Goal: Use online tool/utility

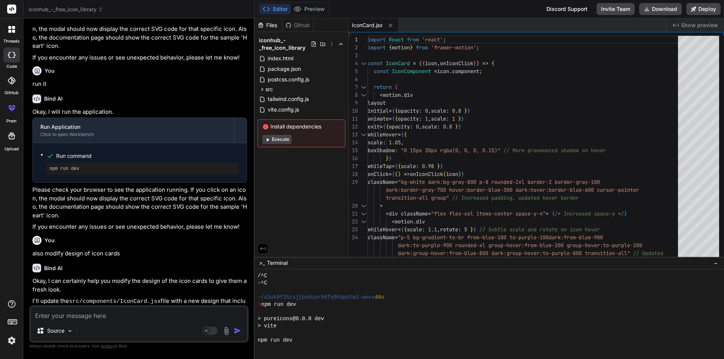
scroll to position [1524, 0]
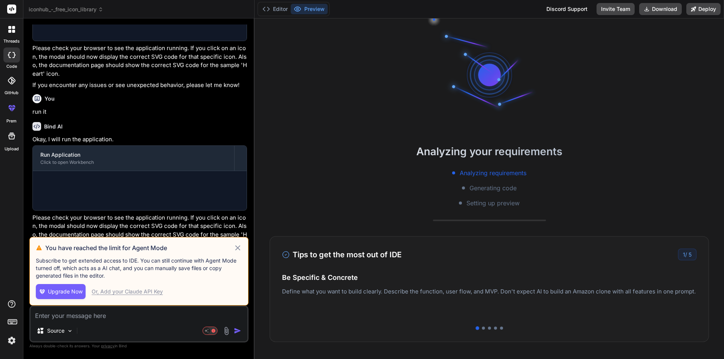
scroll to position [751, 0]
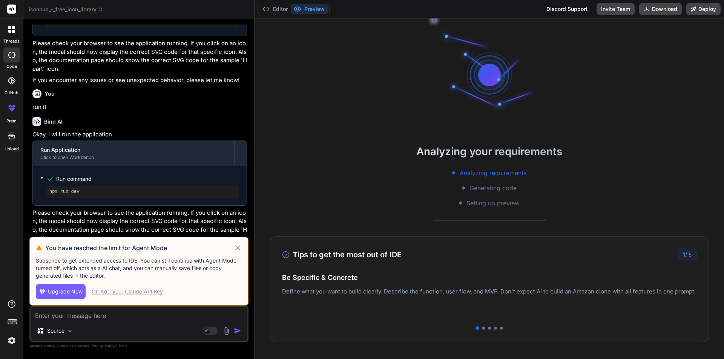
click at [238, 247] on icon at bounding box center [237, 248] width 9 height 9
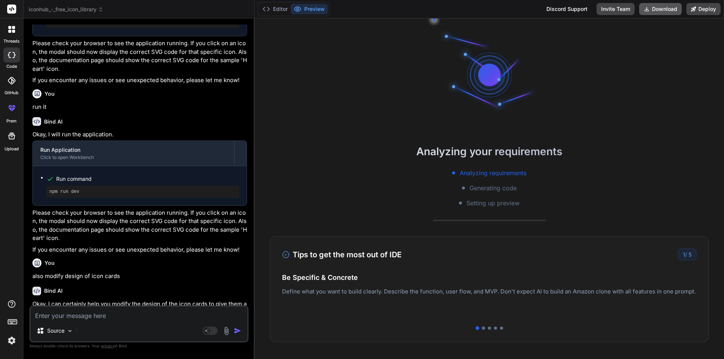
click at [661, 8] on button "Download" at bounding box center [660, 9] width 43 height 12
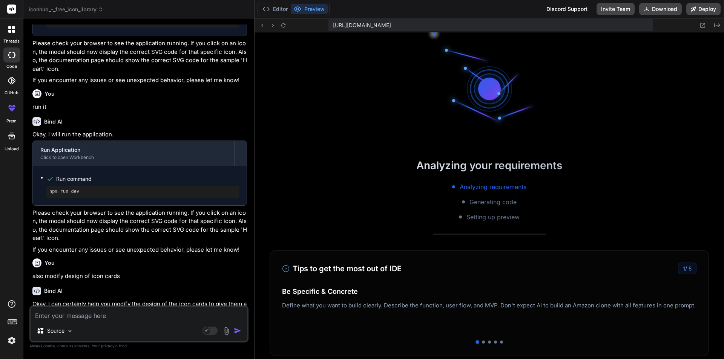
scroll to position [251, 0]
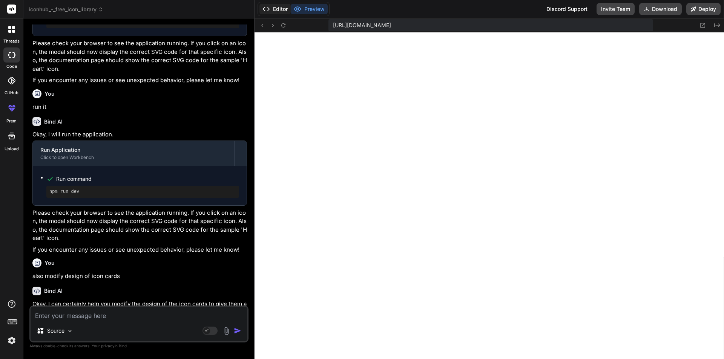
click at [273, 14] on button "Editor" at bounding box center [274, 9] width 31 height 11
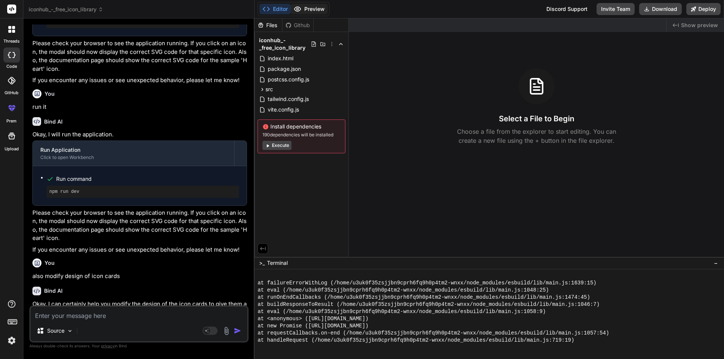
click at [312, 14] on button "Preview" at bounding box center [309, 9] width 37 height 11
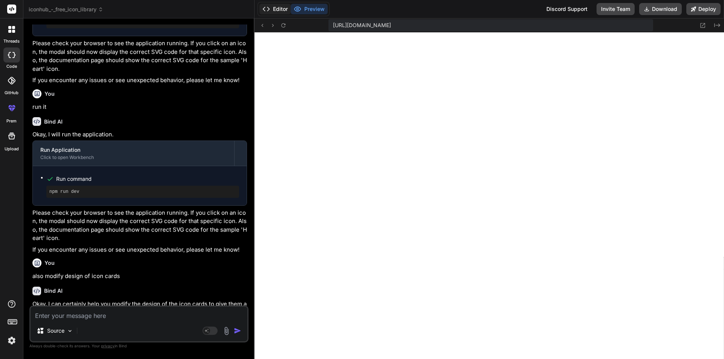
click at [280, 9] on button "Editor" at bounding box center [274, 9] width 31 height 11
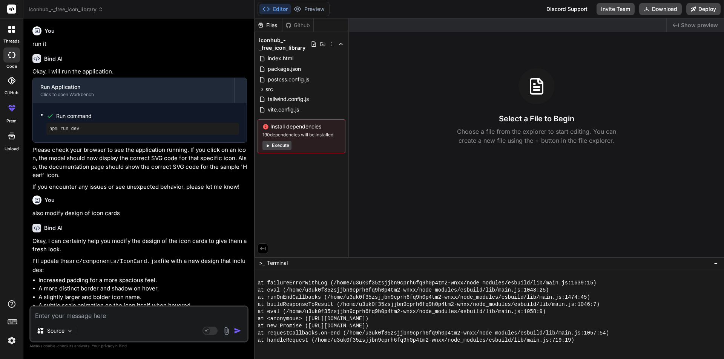
scroll to position [916, 0]
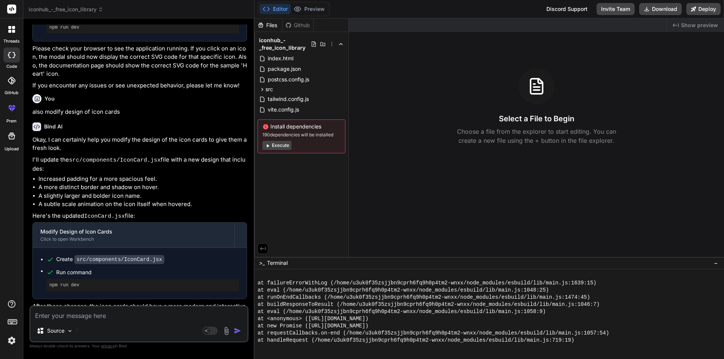
click at [277, 145] on button "Execute" at bounding box center [276, 145] width 29 height 9
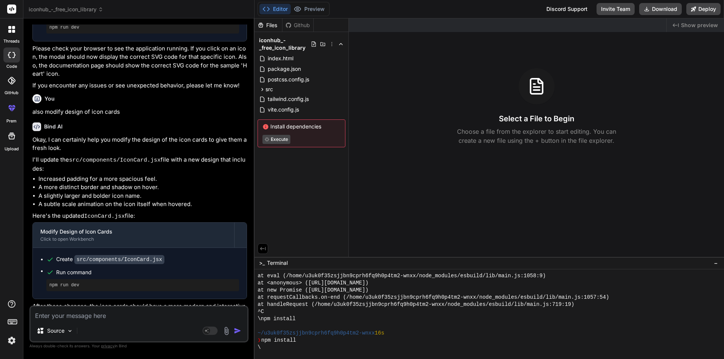
scroll to position [337, 0]
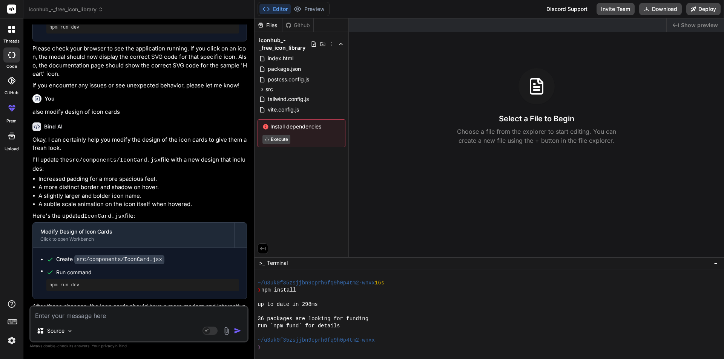
type textarea "x"
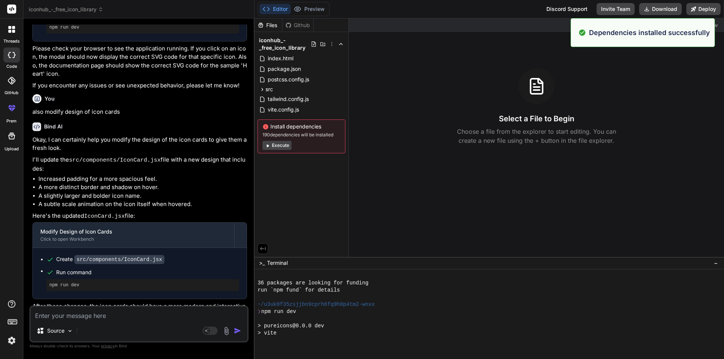
scroll to position [444, 0]
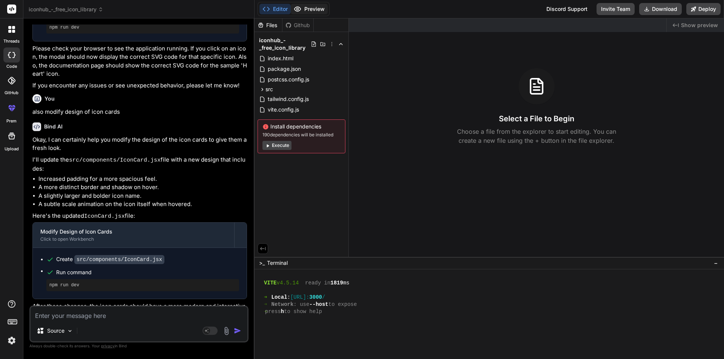
click at [314, 8] on button "Preview" at bounding box center [309, 9] width 37 height 11
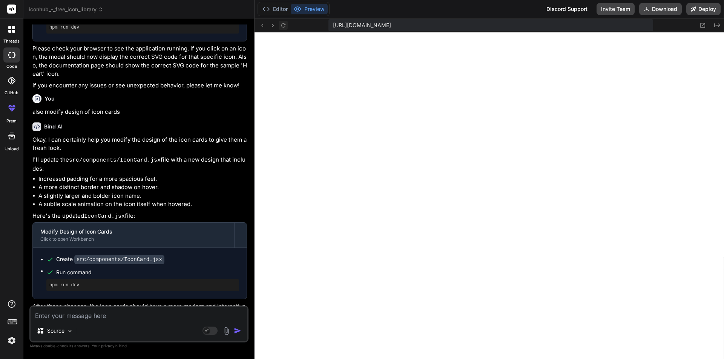
click at [285, 25] on icon at bounding box center [283, 25] width 6 height 6
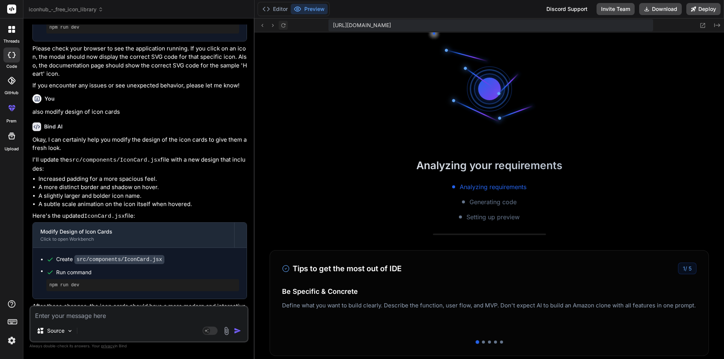
click at [285, 25] on icon at bounding box center [283, 25] width 6 height 6
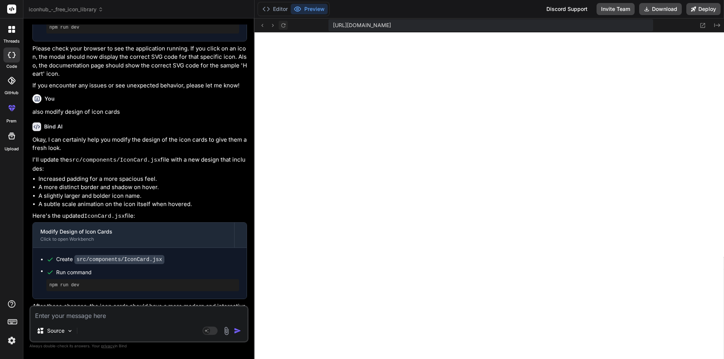
click at [285, 25] on icon at bounding box center [283, 25] width 6 height 6
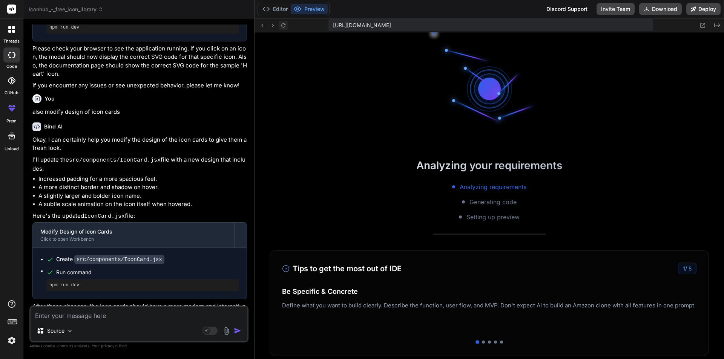
click at [285, 25] on icon at bounding box center [283, 25] width 6 height 6
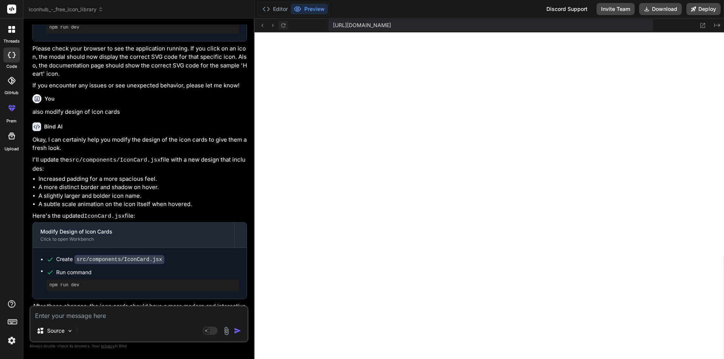
click at [285, 25] on icon at bounding box center [283, 25] width 6 height 6
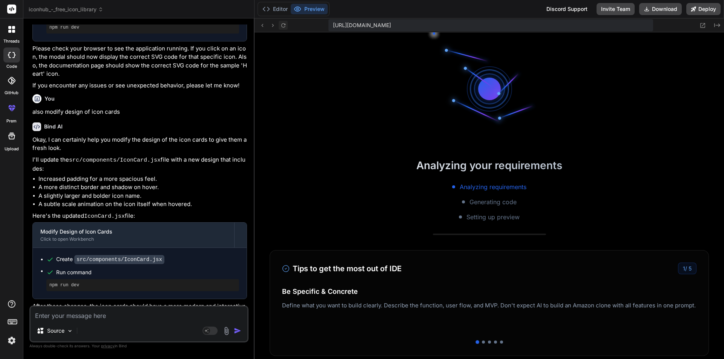
click at [285, 25] on icon at bounding box center [283, 25] width 6 height 6
